Goal: Task Accomplishment & Management: Use online tool/utility

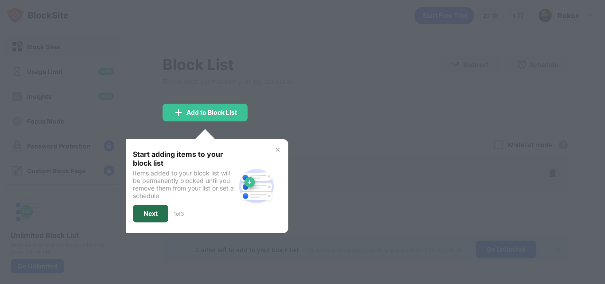
click at [151, 212] on div "Next" at bounding box center [150, 213] width 14 height 7
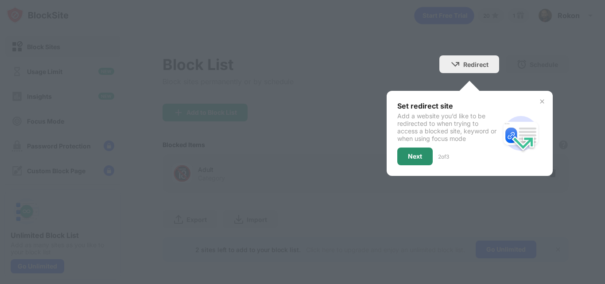
click at [408, 156] on div "Next" at bounding box center [415, 156] width 14 height 7
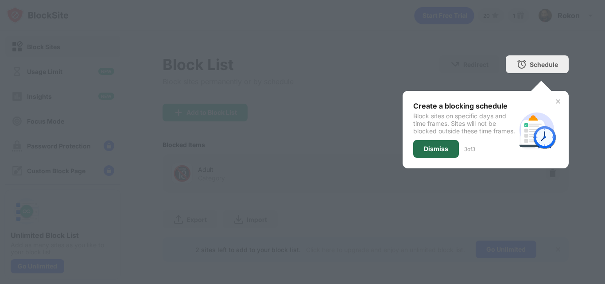
click at [424, 152] on div "Dismiss" at bounding box center [436, 148] width 24 height 7
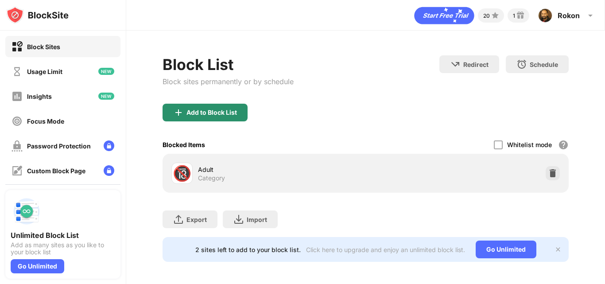
click at [208, 109] on div "Add to Block List" at bounding box center [211, 112] width 50 height 7
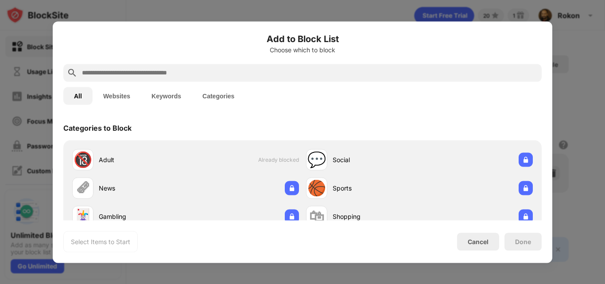
click at [120, 97] on button "Websites" at bounding box center [117, 96] width 48 height 18
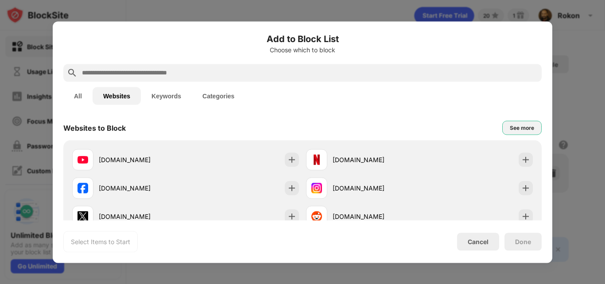
click at [521, 127] on div "See more" at bounding box center [522, 127] width 24 height 9
click at [278, 75] on input "text" at bounding box center [309, 72] width 457 height 11
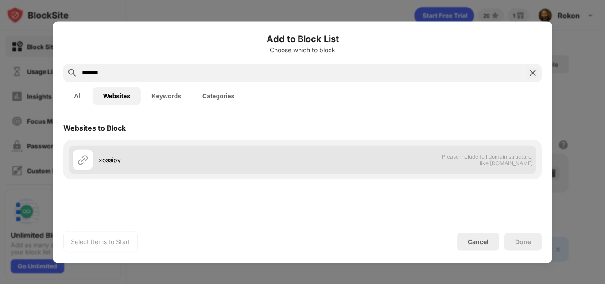
type input "*******"
click at [132, 163] on div "xossipy" at bounding box center [201, 159] width 204 height 9
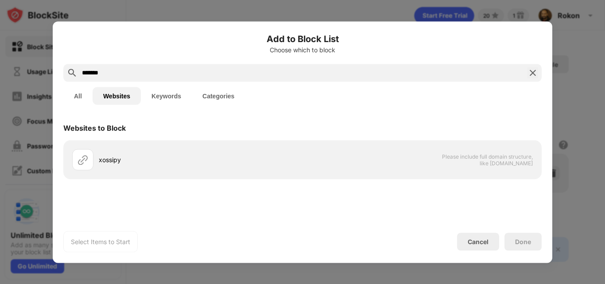
click at [525, 240] on div "Done" at bounding box center [523, 241] width 16 height 7
click at [221, 97] on button "Categories" at bounding box center [218, 96] width 53 height 18
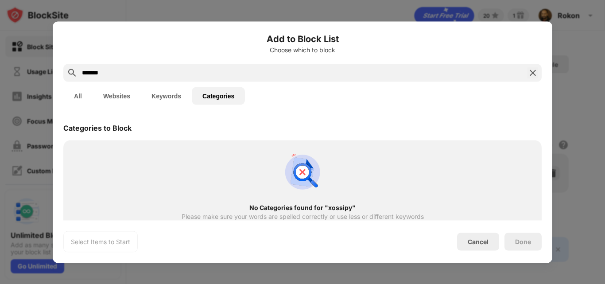
click at [165, 96] on button "Keywords" at bounding box center [166, 96] width 51 height 18
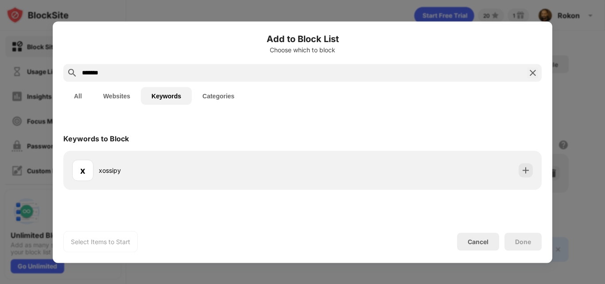
click at [529, 244] on div "Done" at bounding box center [523, 241] width 16 height 7
click at [520, 244] on div "Done" at bounding box center [523, 241] width 16 height 7
click at [119, 96] on button "Websites" at bounding box center [117, 96] width 48 height 18
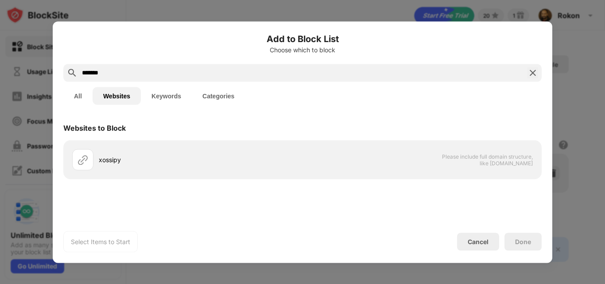
click at [76, 97] on button "All" at bounding box center [77, 96] width 29 height 18
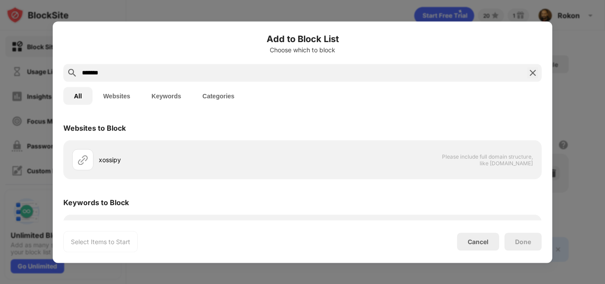
click at [112, 94] on button "Websites" at bounding box center [117, 96] width 48 height 18
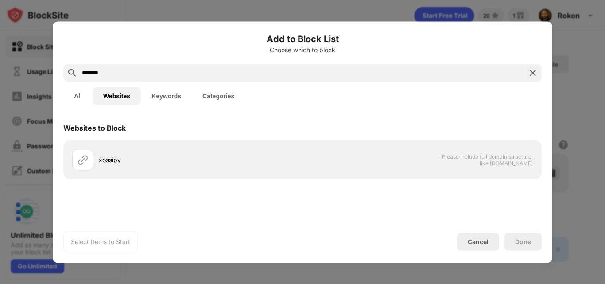
click at [521, 245] on div "Done" at bounding box center [522, 241] width 37 height 18
